Goal: Navigation & Orientation: Find specific page/section

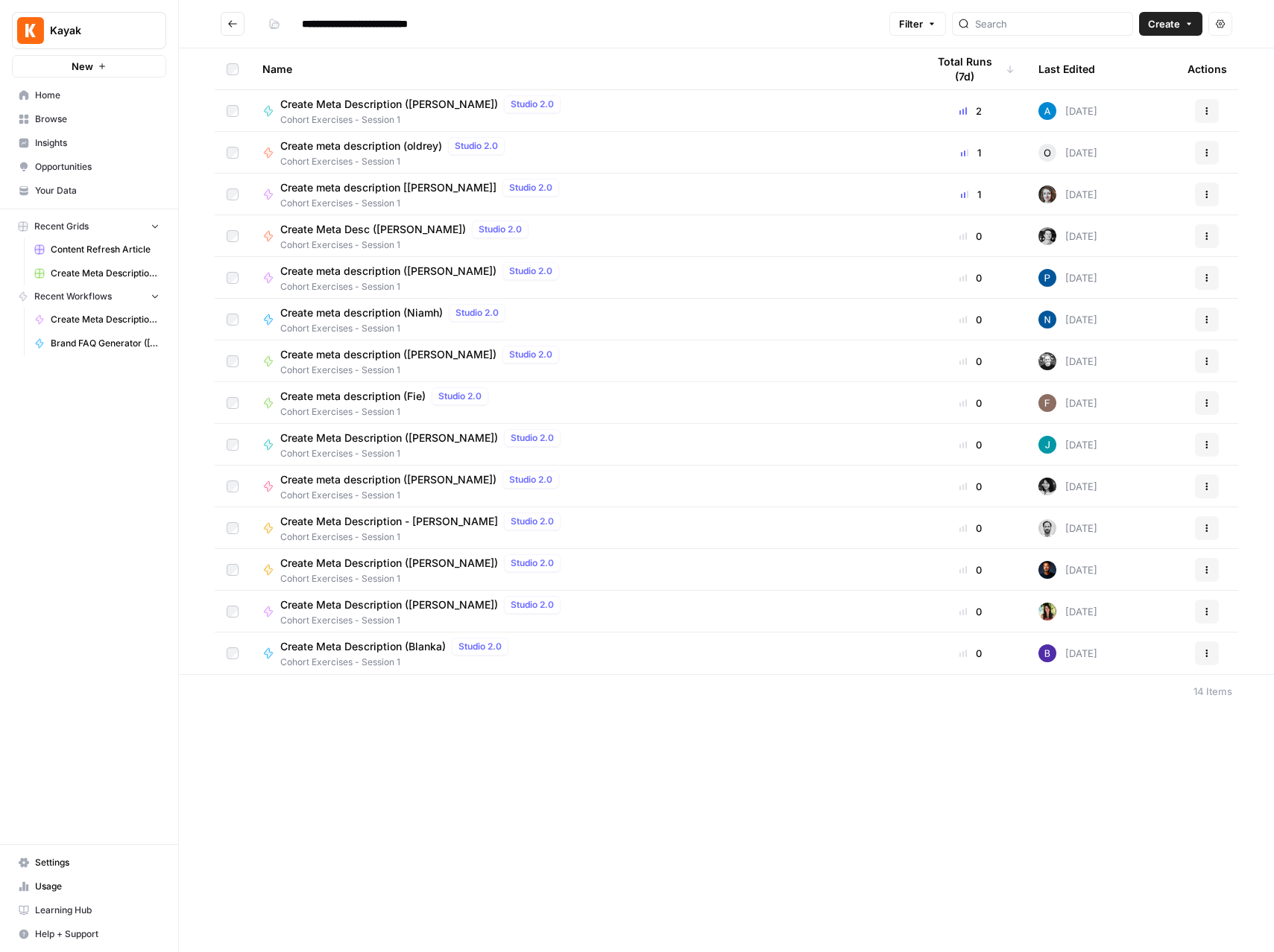
click at [180, 216] on div "Name Total Runs (7d) Last Edited Actions Create Meta Description ([PERSON_NAME]…" at bounding box center [727, 361] width 1095 height 626
click at [47, 100] on span "Home" at bounding box center [98, 95] width 125 height 13
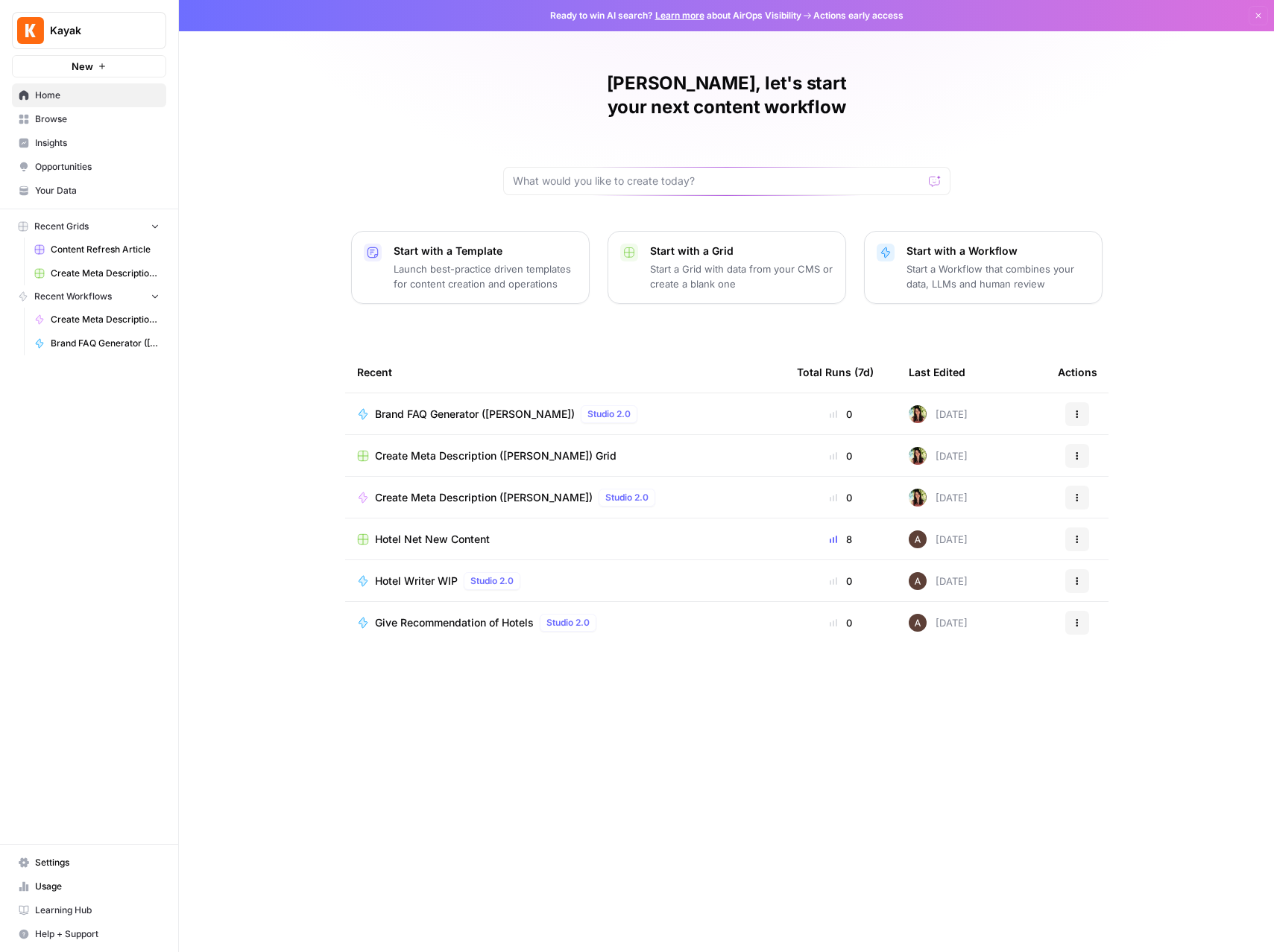
click at [56, 117] on span "Browse" at bounding box center [98, 119] width 125 height 13
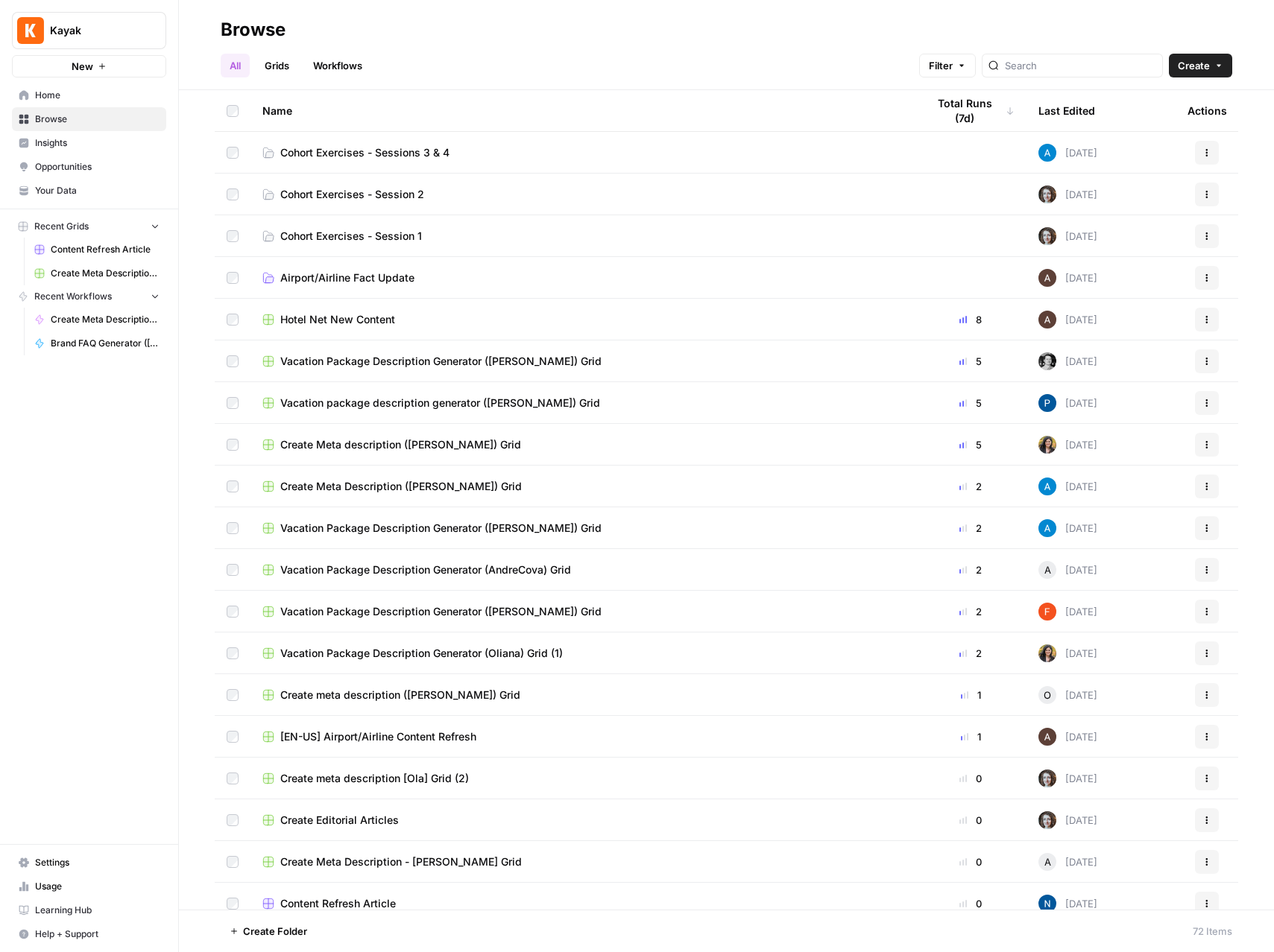
click at [357, 149] on span "Cohort Exercises - Sessions 3 & 4" at bounding box center [365, 152] width 169 height 15
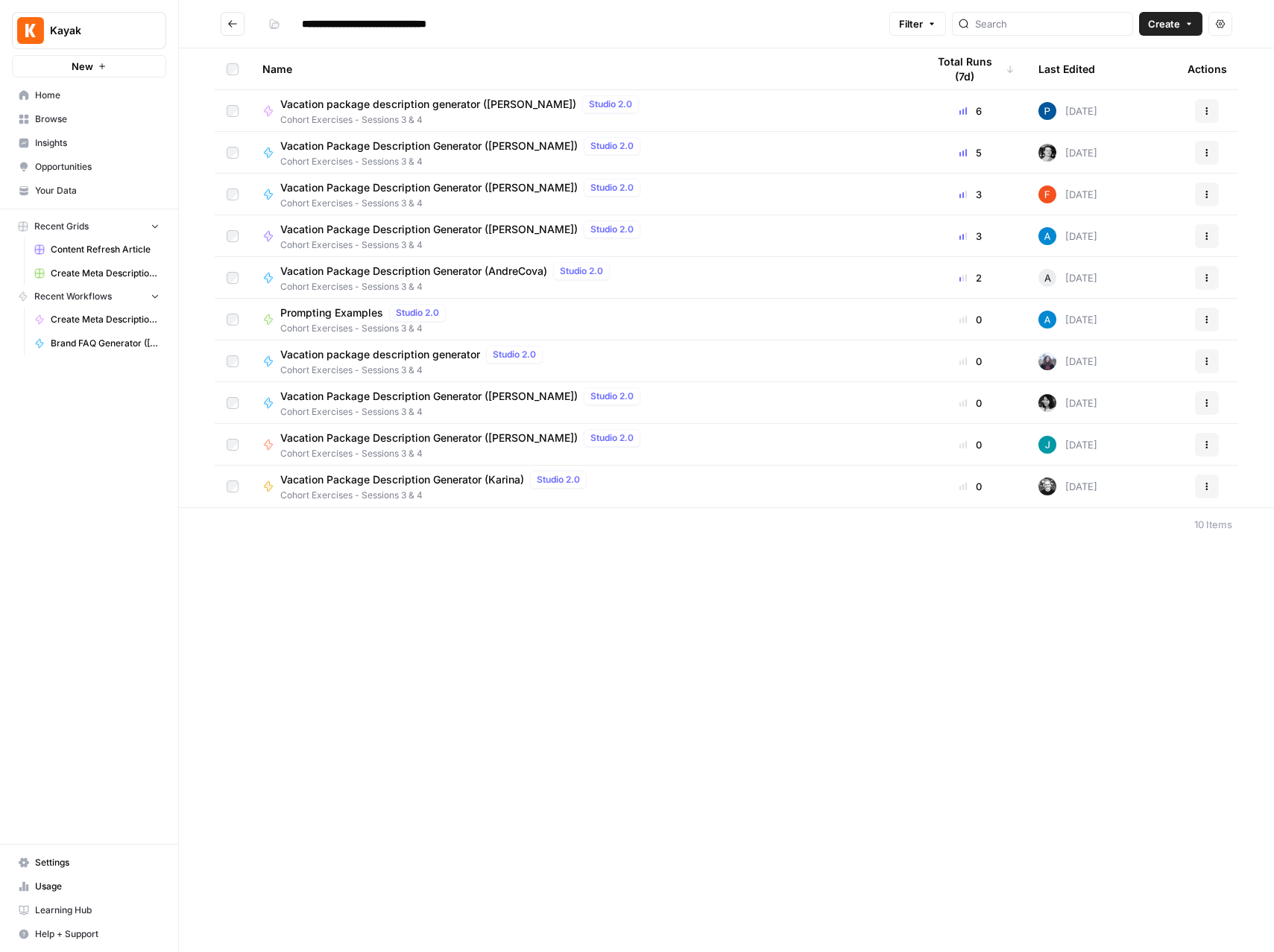
click at [231, 16] on button "Go back" at bounding box center [232, 24] width 24 height 24
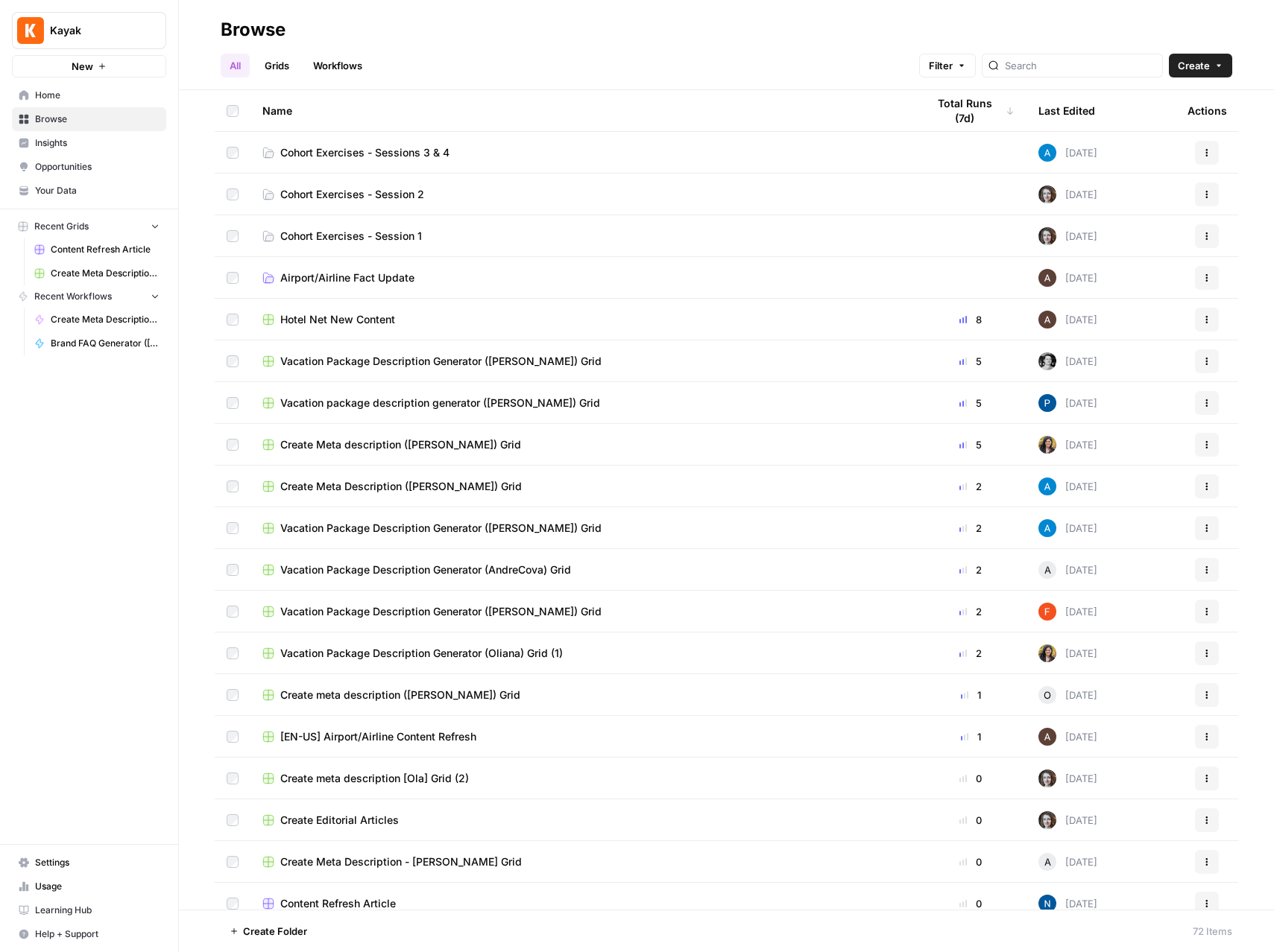
click at [371, 153] on span "Cohort Exercises - Sessions 3 & 4" at bounding box center [365, 152] width 169 height 15
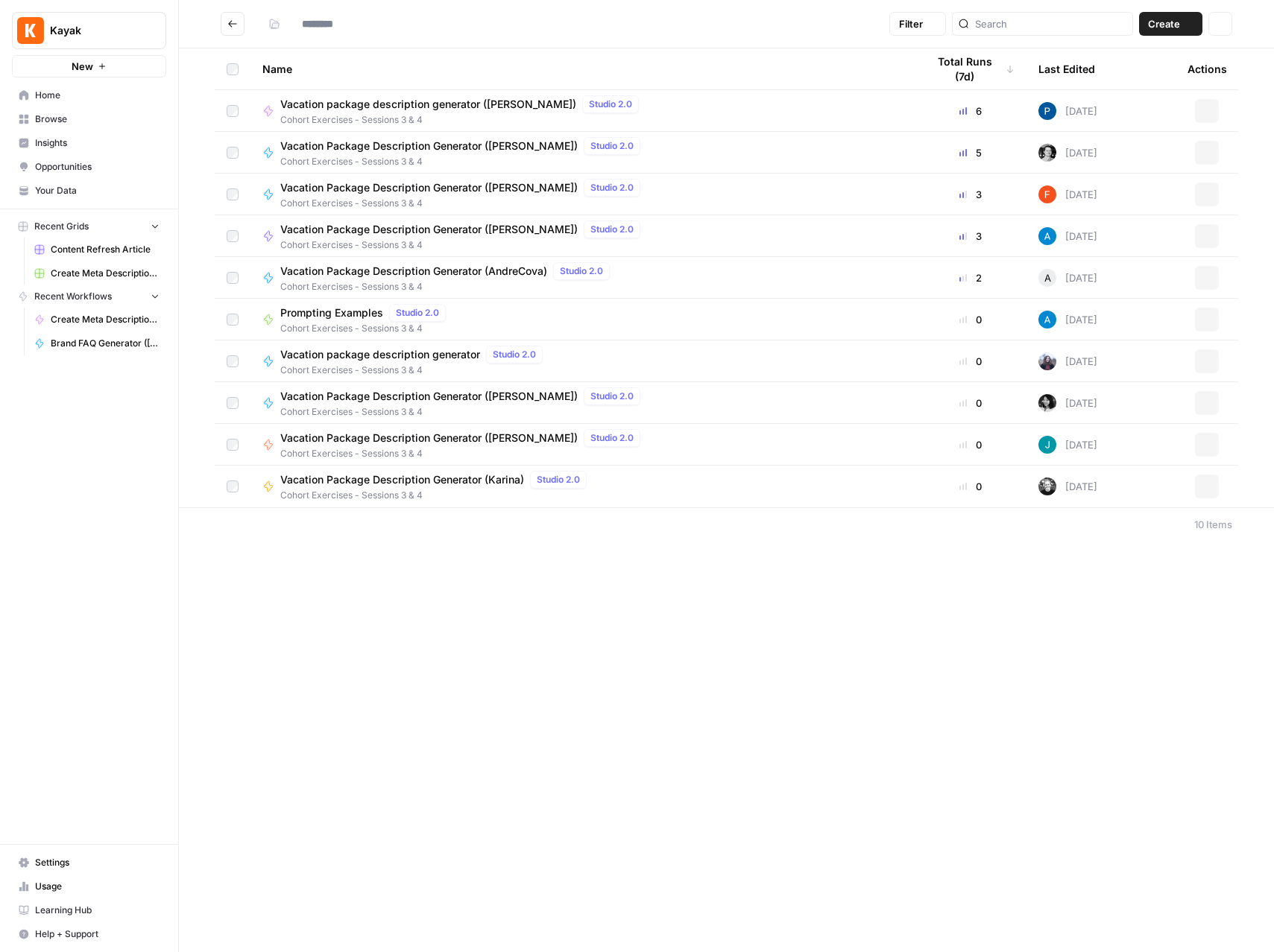
type input "**********"
click at [241, 23] on button "Go back" at bounding box center [232, 24] width 24 height 24
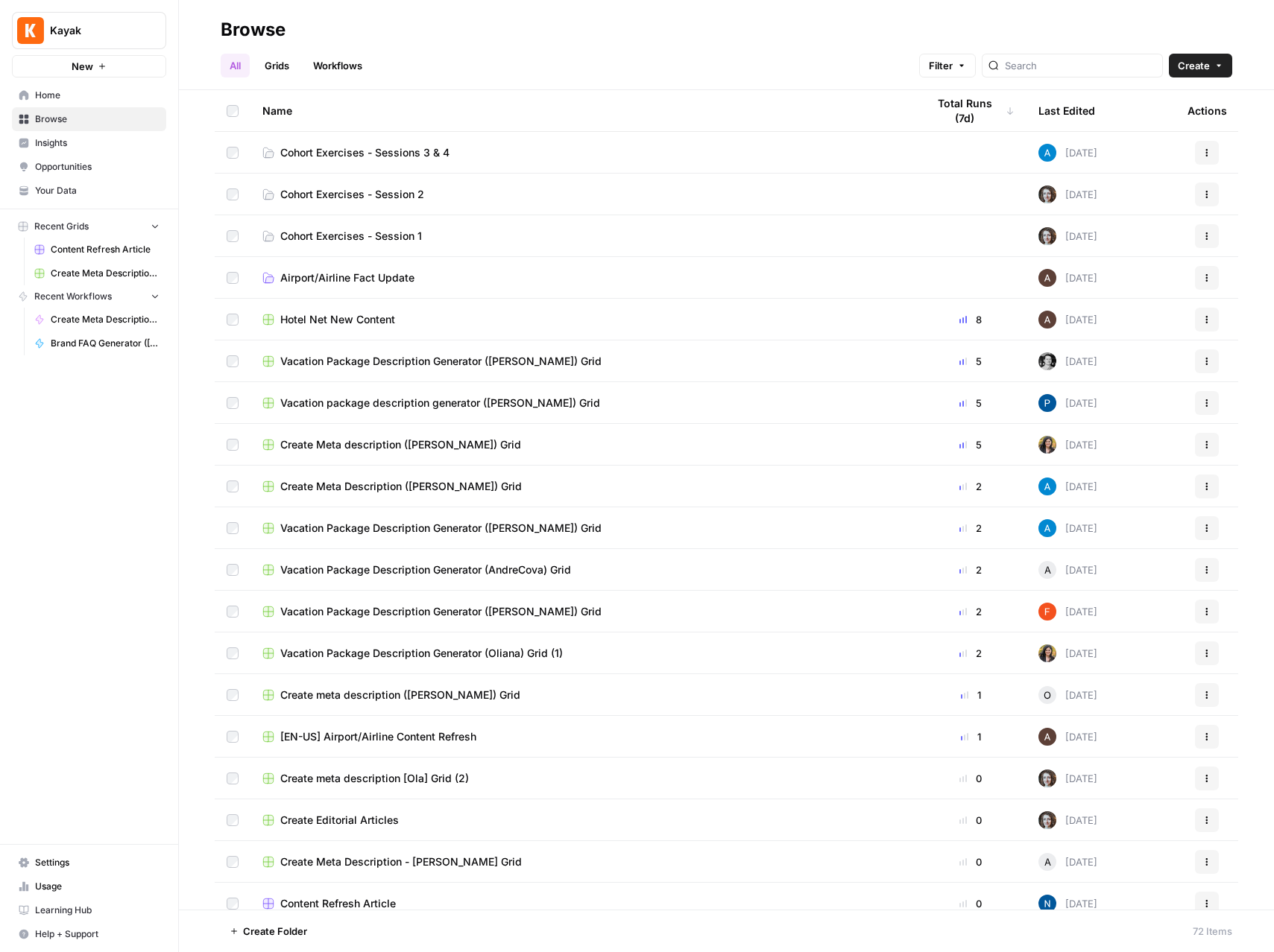
click at [322, 199] on span "Cohort Exercises - Session 2" at bounding box center [352, 194] width 144 height 15
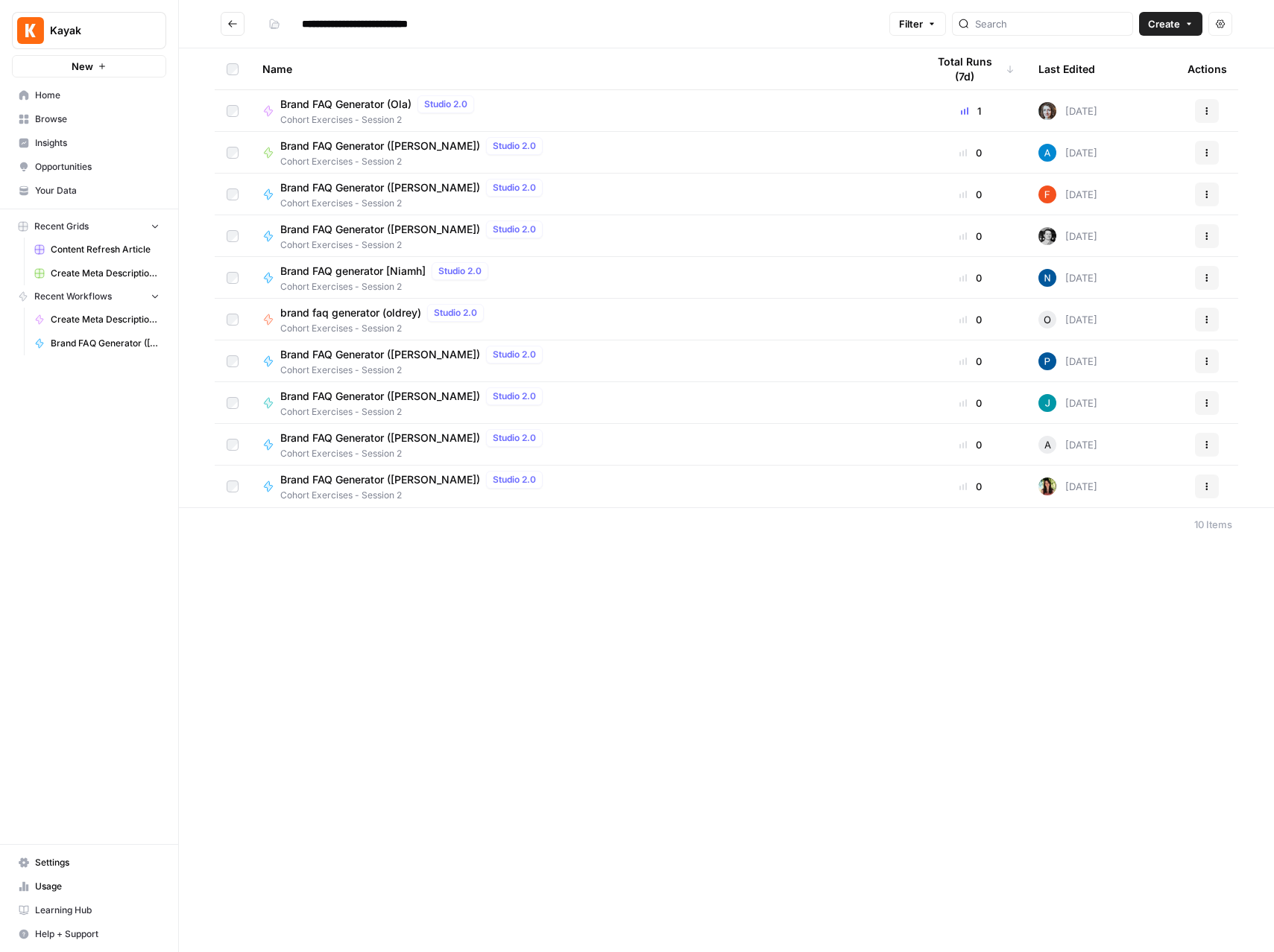
click at [228, 24] on icon "Go back" at bounding box center [232, 23] width 10 height 10
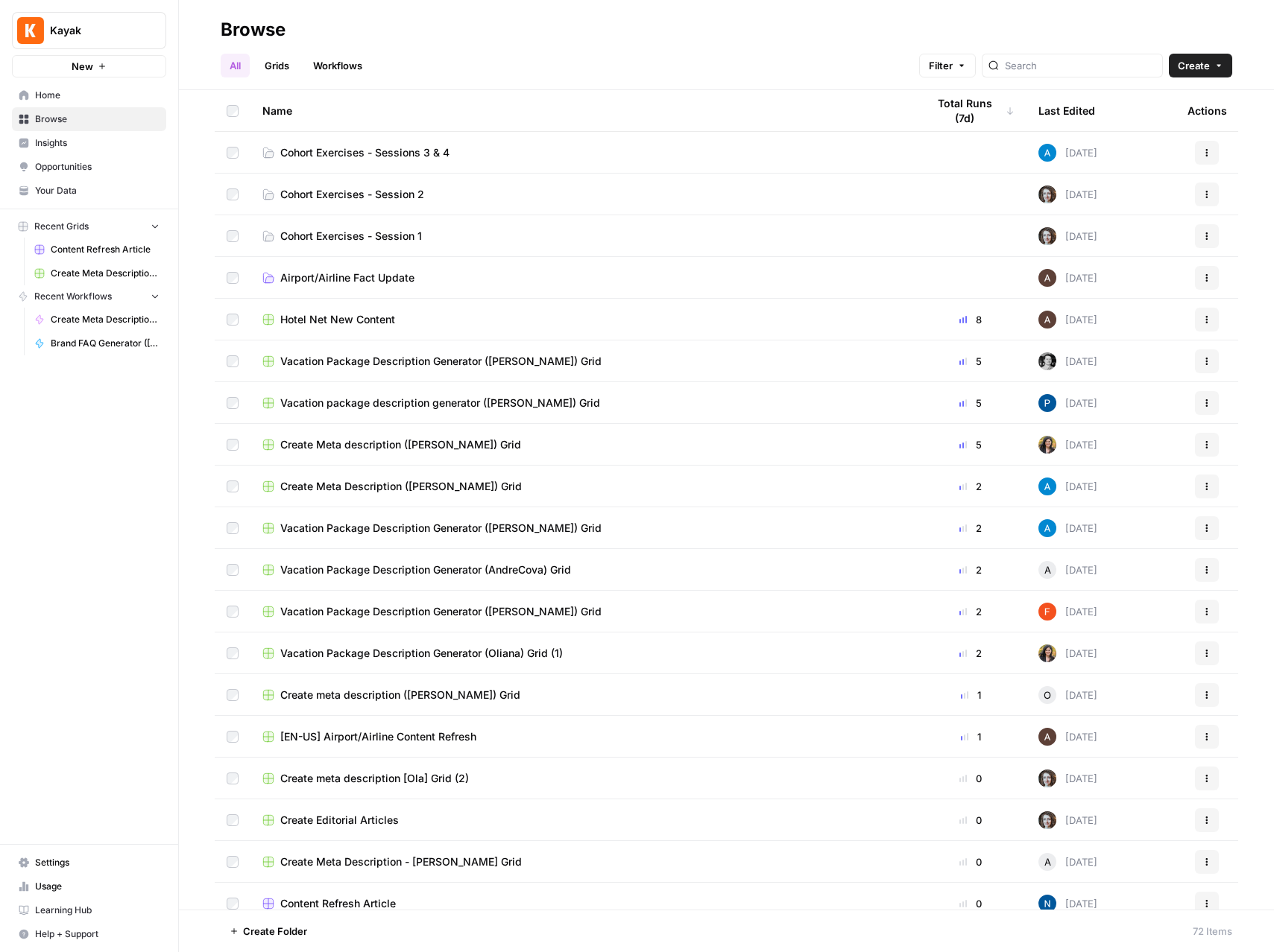
click at [363, 147] on span "Cohort Exercises - Sessions 3 & 4" at bounding box center [365, 152] width 169 height 15
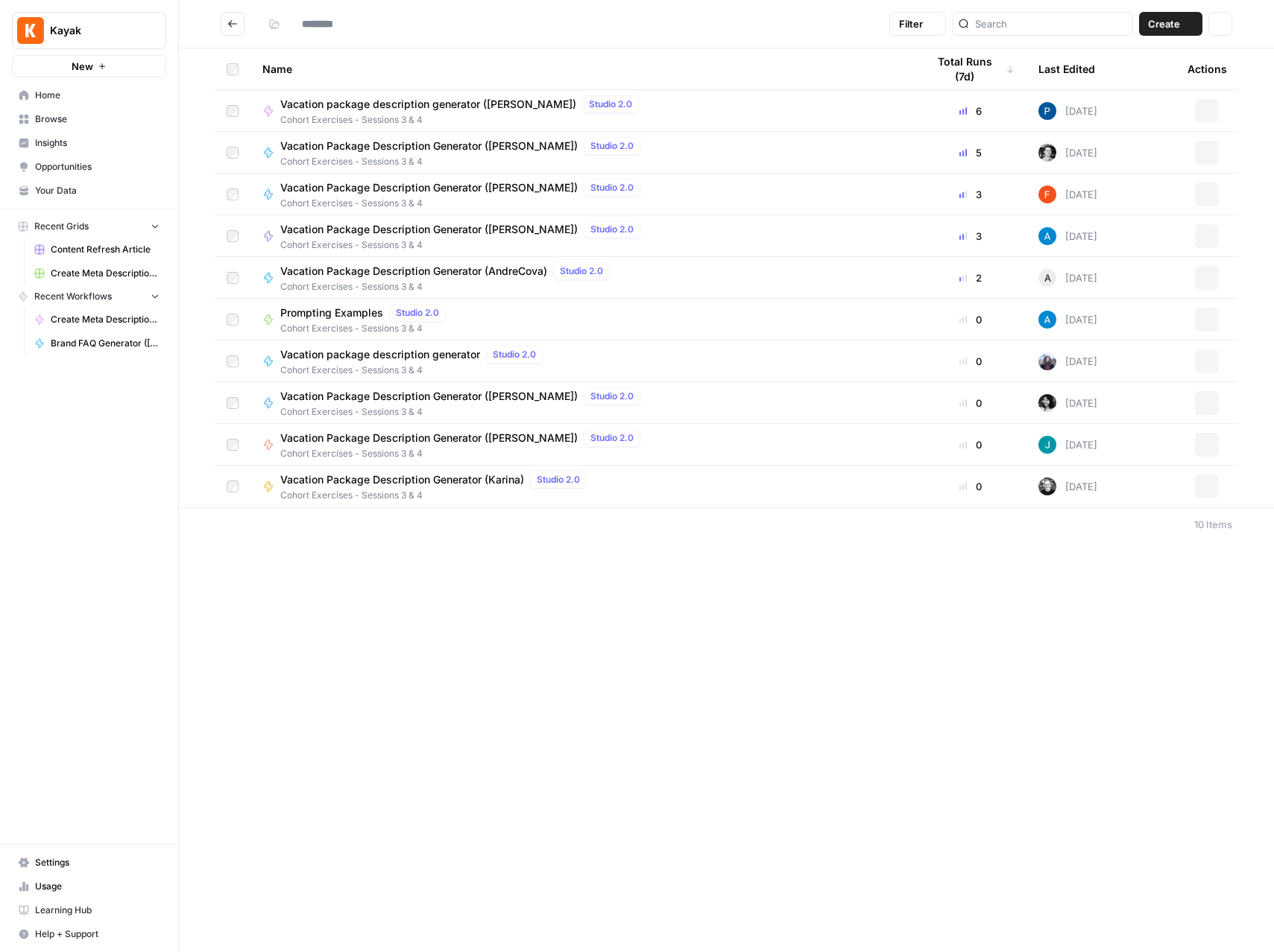
type input "**********"
